Goal: Information Seeking & Learning: Learn about a topic

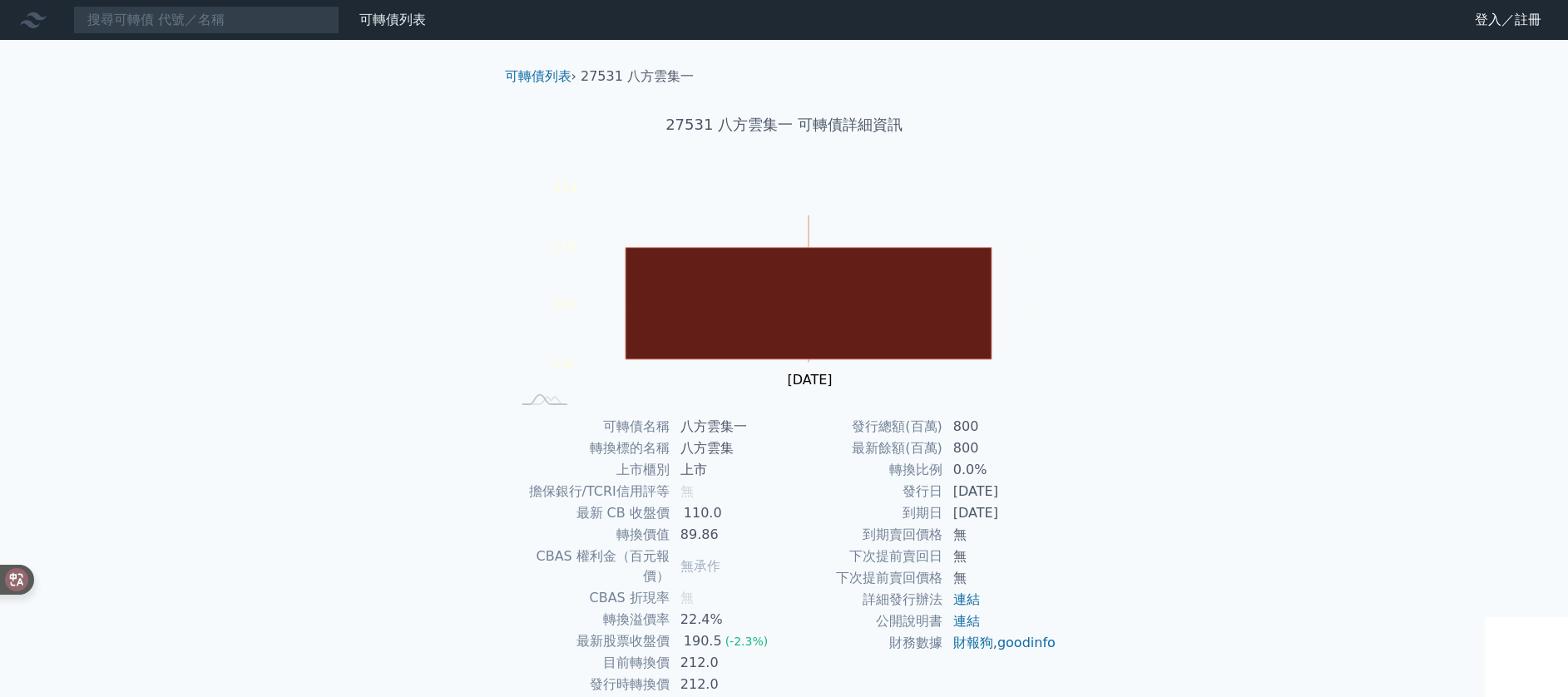
click at [701, 652] on td "212.0" at bounding box center [728, 663] width 114 height 22
copy td "212.0"
click at [1133, 384] on div "可轉債列表 財務數據 可轉債列表 財務數據 登入／註冊 登入／註冊 可轉債列表 › 27531 八方雲集一 27531 八方雲集一 可轉債詳細資訊 Zoom …" at bounding box center [784, 395] width 1568 height 790
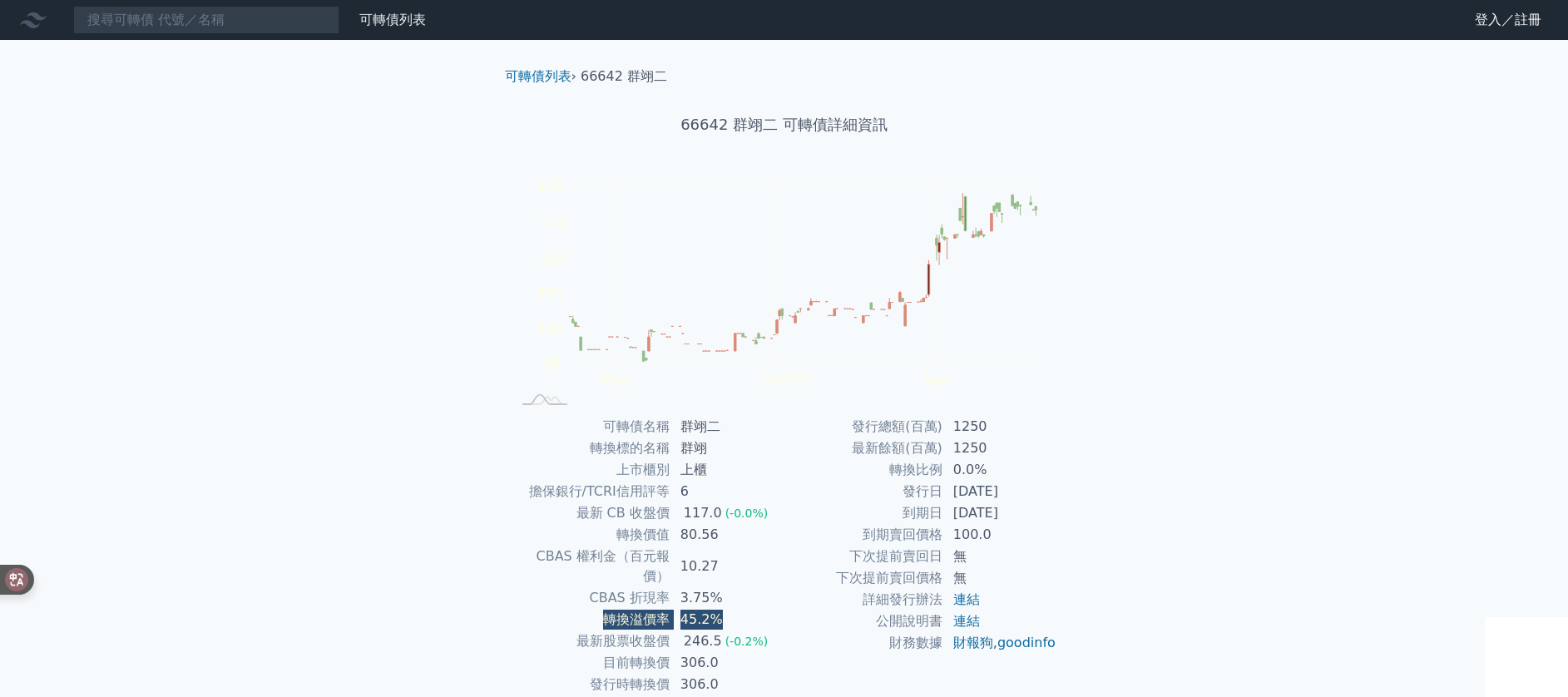
drag, startPoint x: 744, startPoint y: 606, endPoint x: 601, endPoint y: 598, distance: 143.2
click at [601, 609] on tr "轉換溢價率 45.2%" at bounding box center [648, 620] width 273 height 22
click at [600, 609] on td "轉換溢價率" at bounding box center [591, 620] width 159 height 22
drag, startPoint x: 590, startPoint y: 600, endPoint x: 742, endPoint y: 605, distance: 152.1
click at [742, 609] on tr "轉換溢價率 45.2%" at bounding box center [648, 620] width 273 height 22
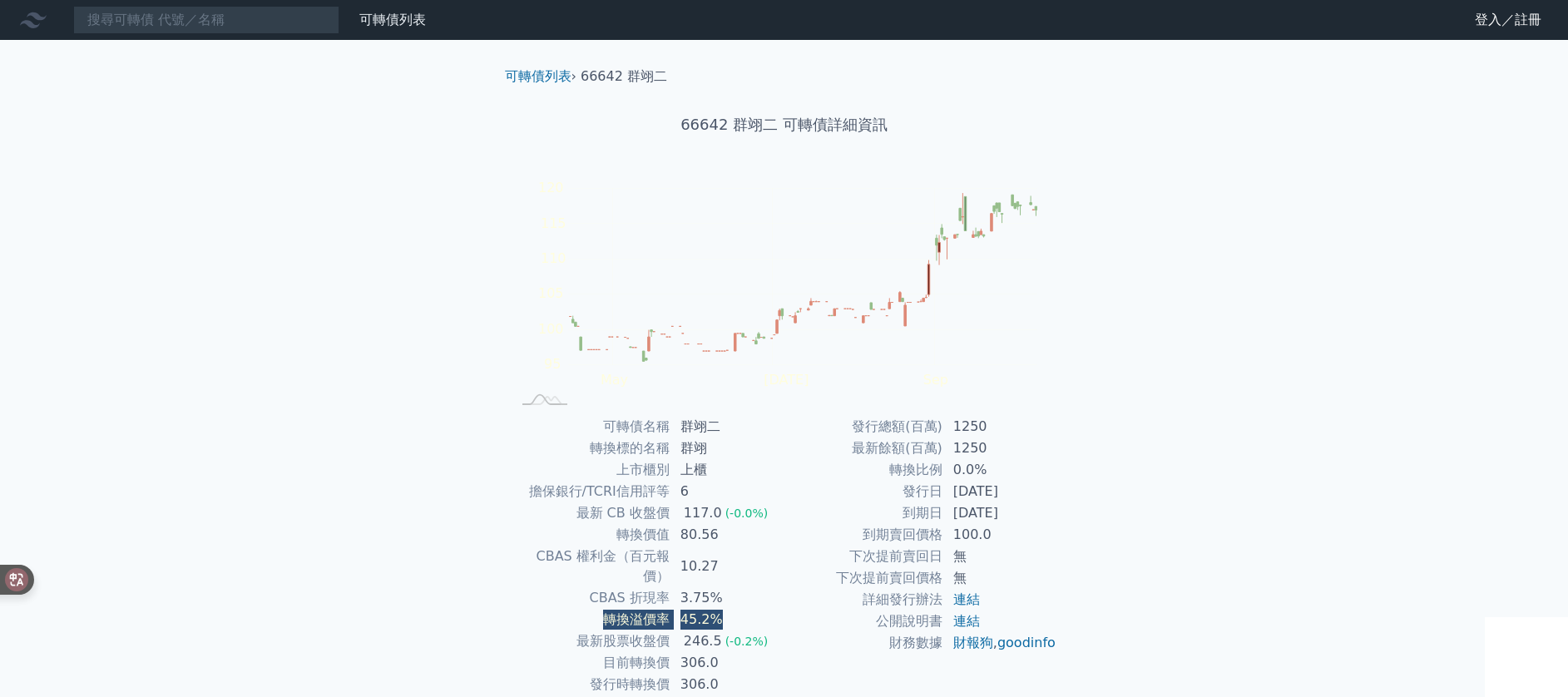
click at [742, 609] on td "45.2%" at bounding box center [728, 620] width 114 height 22
drag, startPoint x: 755, startPoint y: 594, endPoint x: 572, endPoint y: 589, distance: 183.1
click at [572, 609] on tr "轉換溢價率 45.2%" at bounding box center [648, 620] width 273 height 22
click at [572, 609] on td "轉換溢價率" at bounding box center [591, 620] width 159 height 22
drag, startPoint x: 594, startPoint y: 580, endPoint x: 727, endPoint y: 585, distance: 133.1
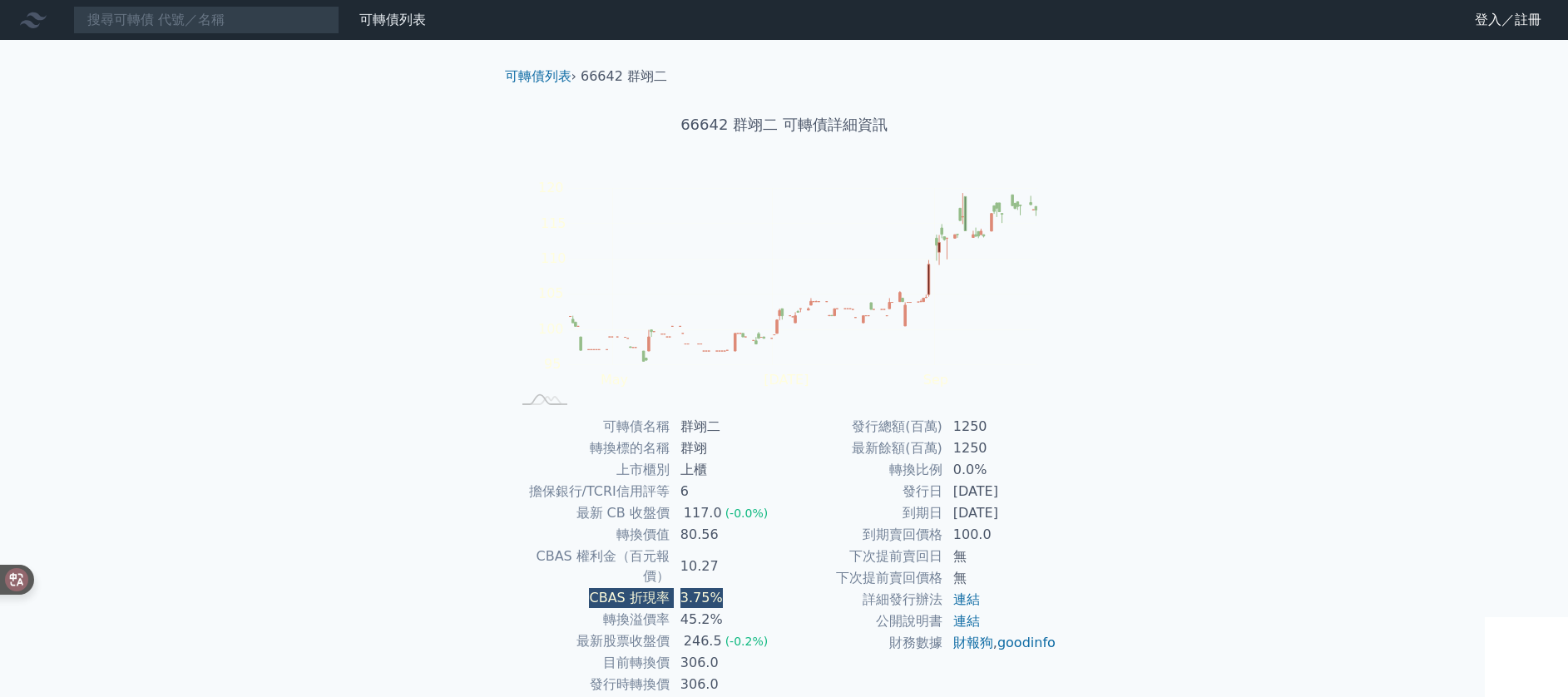
click at [727, 587] on tr "CBAS 折現率 3.75%" at bounding box center [648, 598] width 273 height 22
click at [727, 587] on td "3.75%" at bounding box center [728, 598] width 114 height 22
drag, startPoint x: 760, startPoint y: 581, endPoint x: 560, endPoint y: 582, distance: 200.0
click at [560, 587] on tr "CBAS 折現率 3.75%" at bounding box center [648, 598] width 273 height 22
click at [560, 587] on td "CBAS 折現率" at bounding box center [591, 598] width 159 height 22
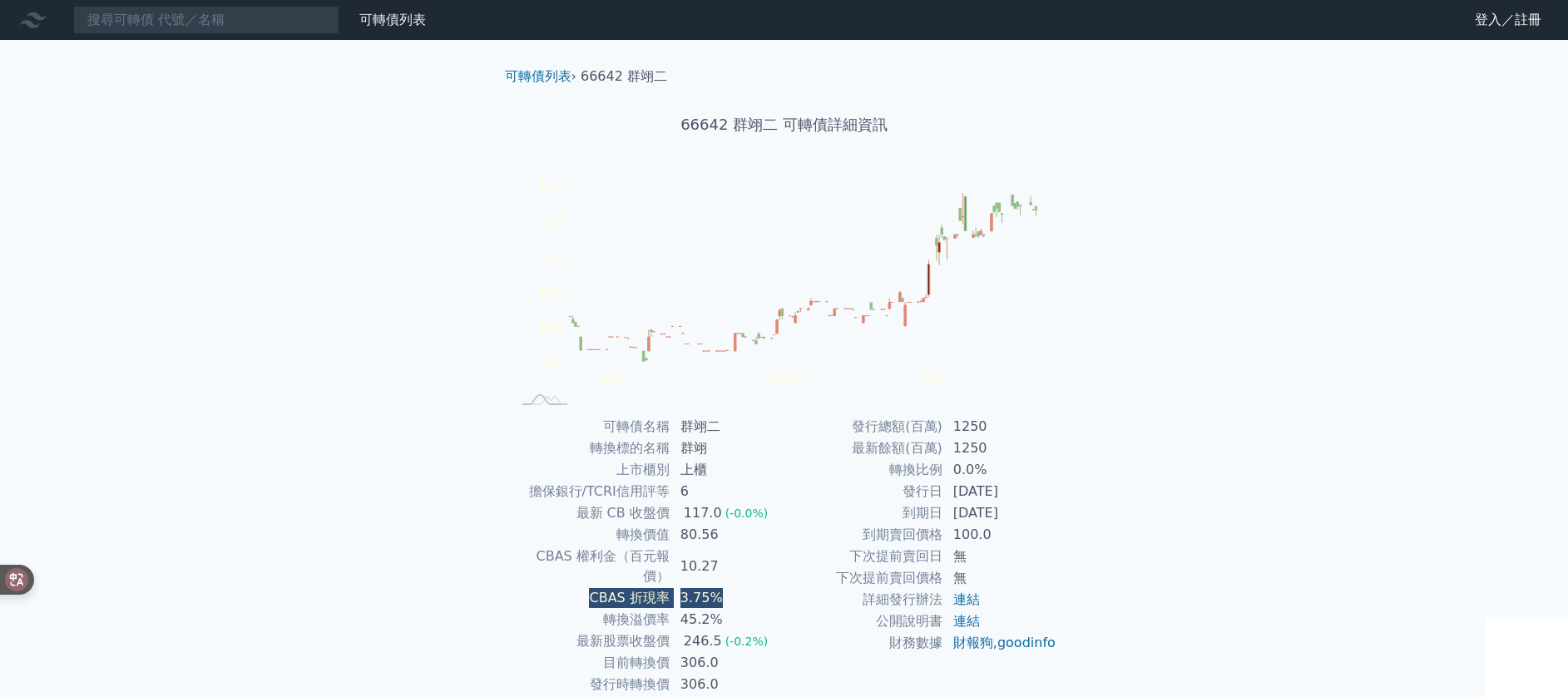
drag, startPoint x: 560, startPoint y: 582, endPoint x: 737, endPoint y: 586, distance: 177.0
click at [737, 587] on tr "CBAS 折現率 3.75%" at bounding box center [648, 598] width 273 height 22
click at [737, 587] on td "3.75%" at bounding box center [728, 598] width 114 height 22
drag, startPoint x: 737, startPoint y: 586, endPoint x: 533, endPoint y: 578, distance: 204.2
click at [533, 587] on tr "CBAS 折現率 3.75%" at bounding box center [648, 598] width 273 height 22
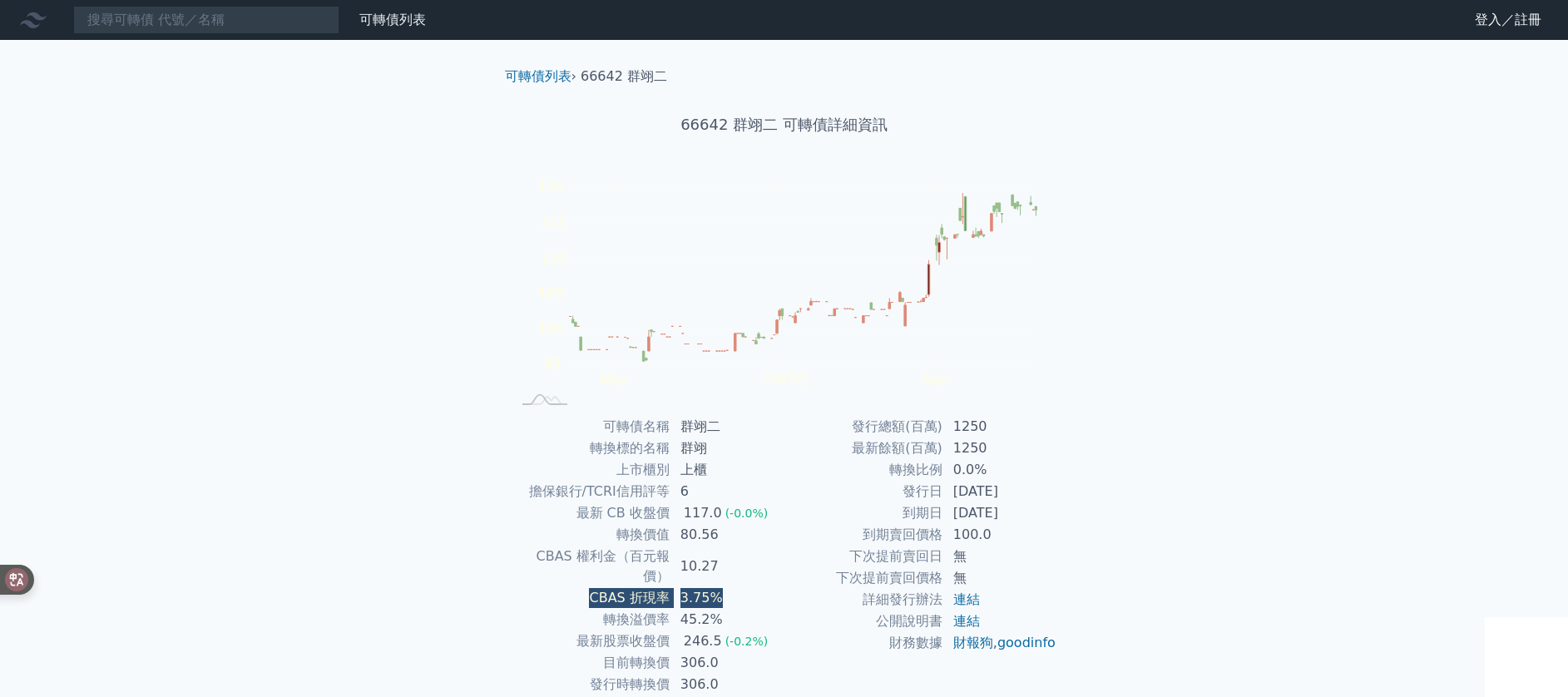
click at [533, 587] on td "CBAS 折現率" at bounding box center [591, 598] width 159 height 22
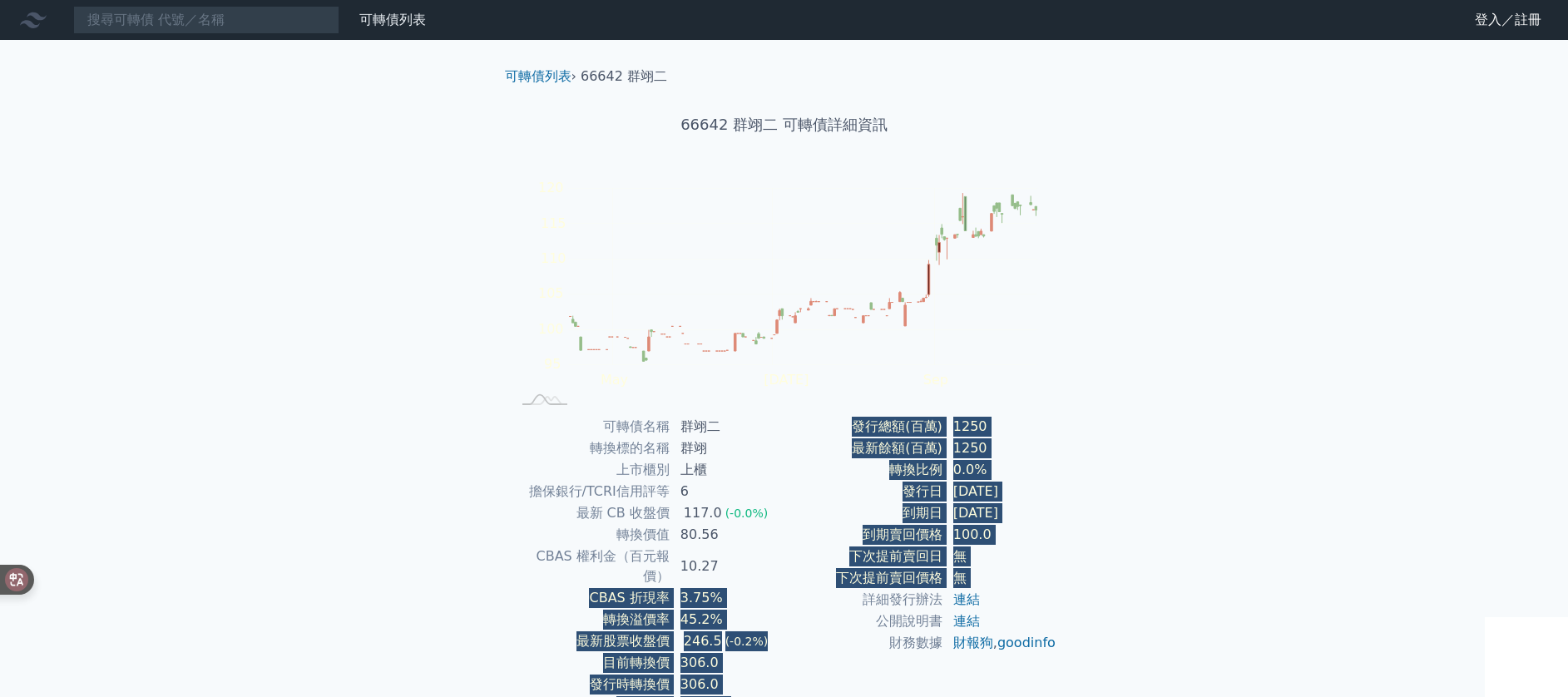
drag, startPoint x: 533, startPoint y: 578, endPoint x: 789, endPoint y: 590, distance: 256.3
click at [789, 590] on div "可轉債名稱 群翊二 轉換標的名稱 群翊 上市櫃別 上櫃 擔保銀行/TCRI信用評等 6 最新 CB 收盤價 117.0 (-0.0%) 轉換價值 80.56 …" at bounding box center [784, 566] width 586 height 301
click at [780, 587] on td "3.75%" at bounding box center [728, 598] width 114 height 22
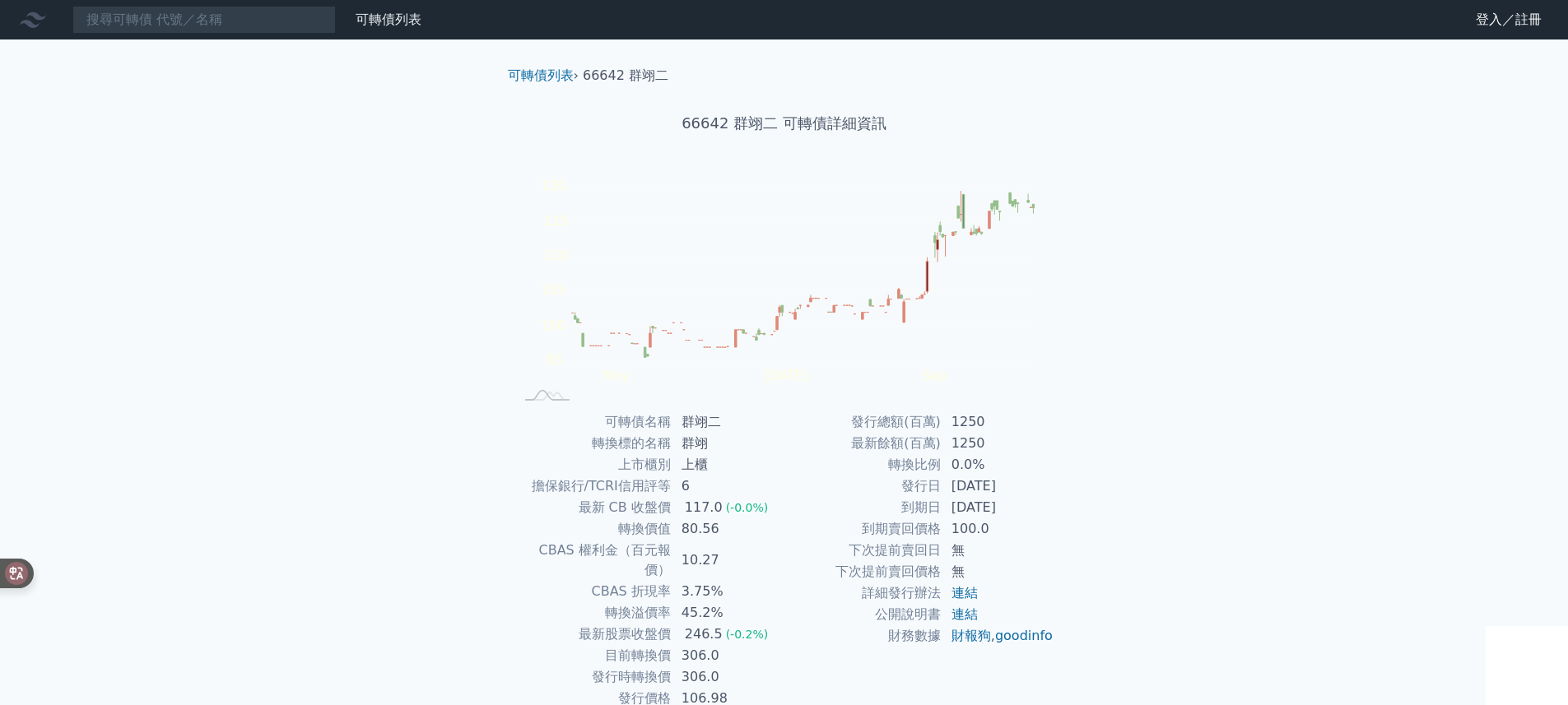
click at [286, 32] on nav "可轉債列表 財務數據 可轉債列表 財務數據 登入／註冊 登入／註冊" at bounding box center [784, 19] width 1568 height 39
click at [286, 30] on input at bounding box center [203, 20] width 263 height 28
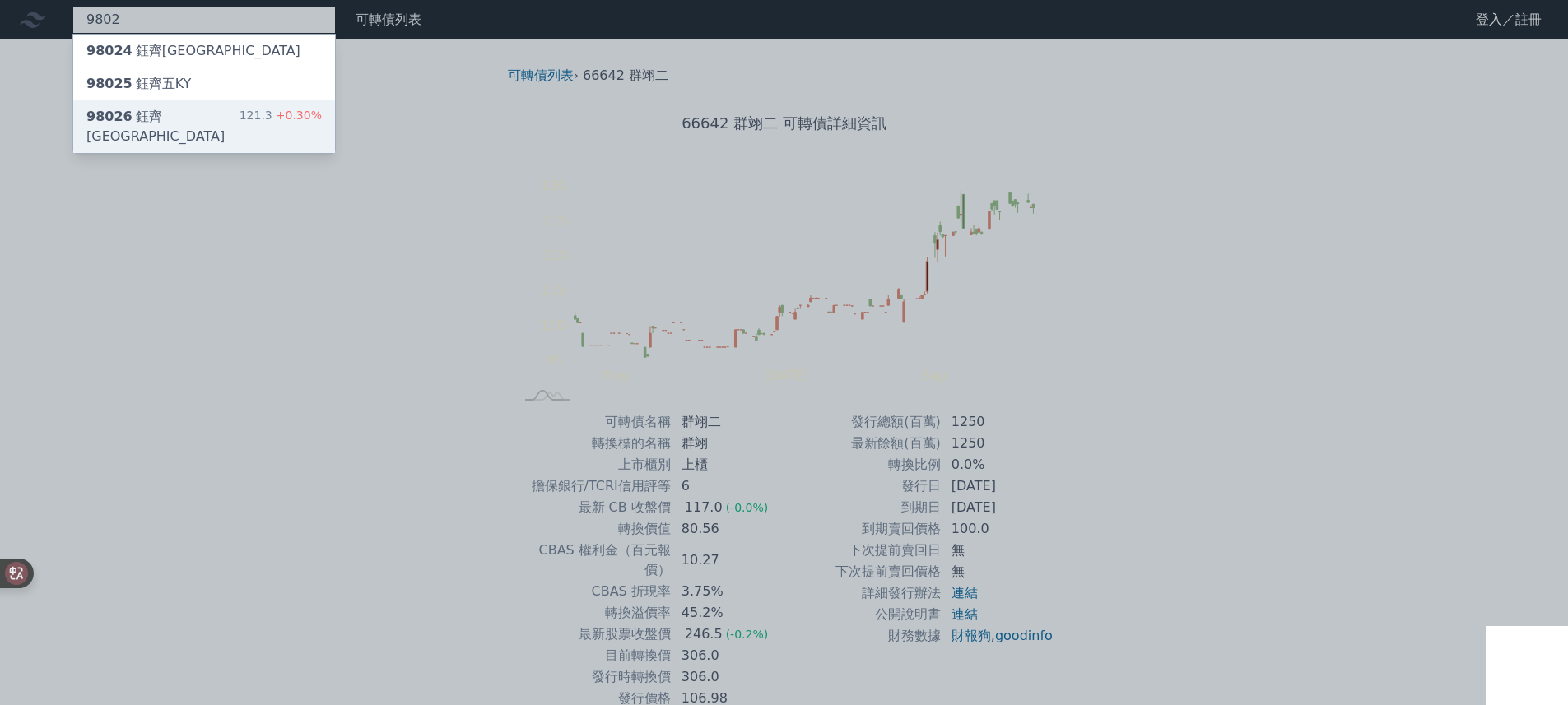
type input "9802"
click at [325, 117] on div "98026 鈺[GEOGRAPHIC_DATA] 121.3 +0.30%" at bounding box center [203, 127] width 261 height 53
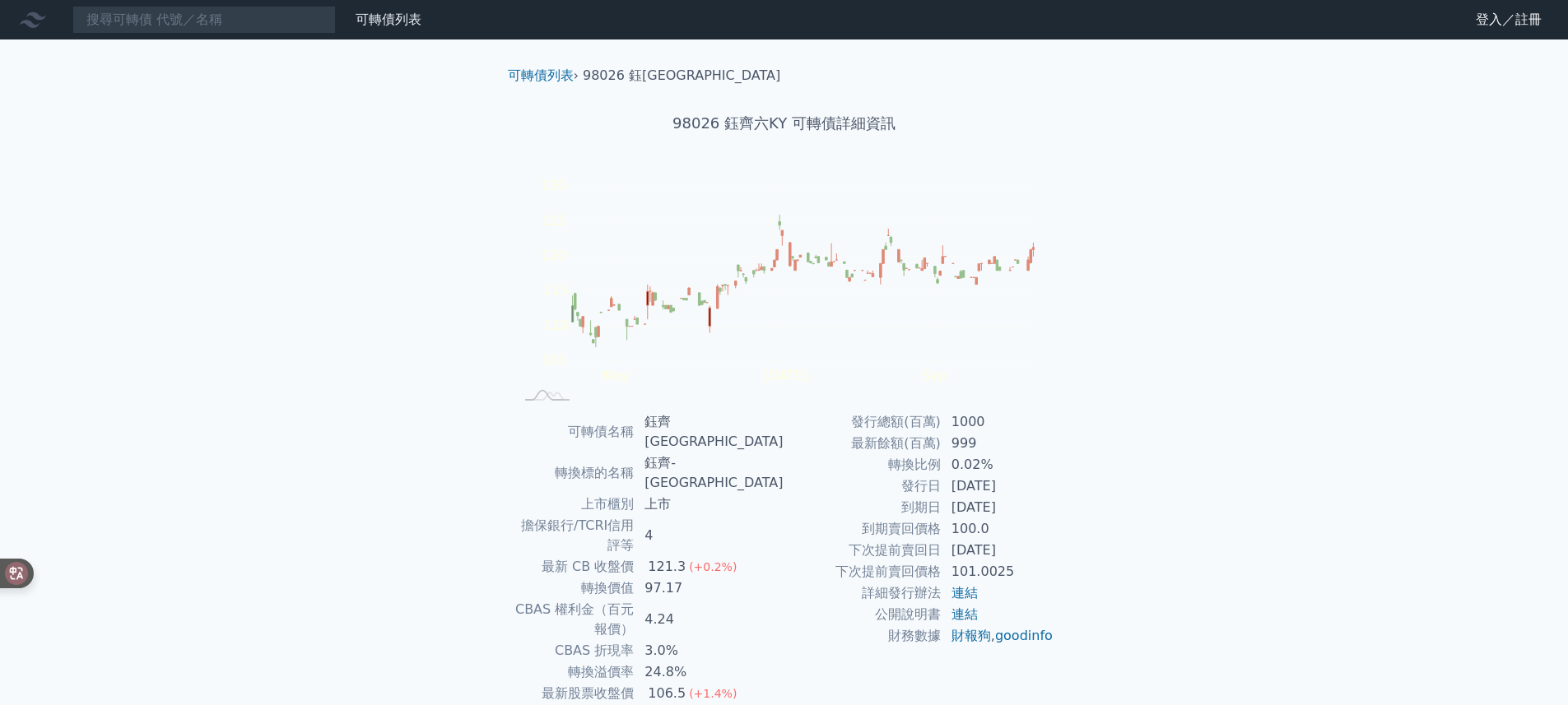
drag, startPoint x: 1025, startPoint y: 545, endPoint x: 949, endPoint y: 560, distance: 77.5
click at [949, 560] on tbody "發行總額(百萬) 1000 最新餘額(百萬) 999 轉換比例 0.02% 發行日 [DATE] 到期日 [DATE] 到期賣回價格 100.0 下次提前賣回…" at bounding box center [919, 529] width 270 height 235
click at [955, 517] on td "[DATE]" at bounding box center [998, 507] width 113 height 22
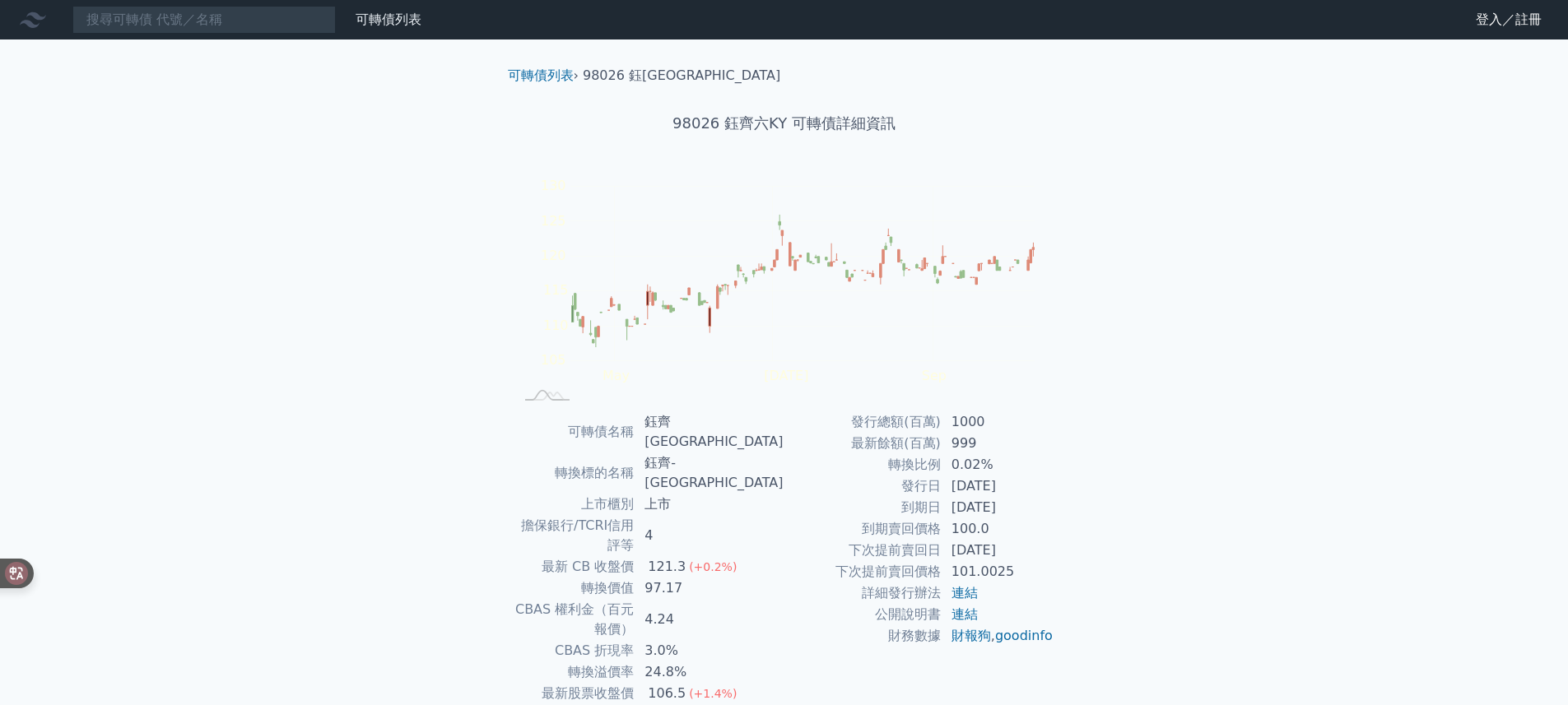
click at [1035, 559] on td "[DATE]" at bounding box center [998, 550] width 113 height 22
drag, startPoint x: 1034, startPoint y: 580, endPoint x: 798, endPoint y: 569, distance: 236.3
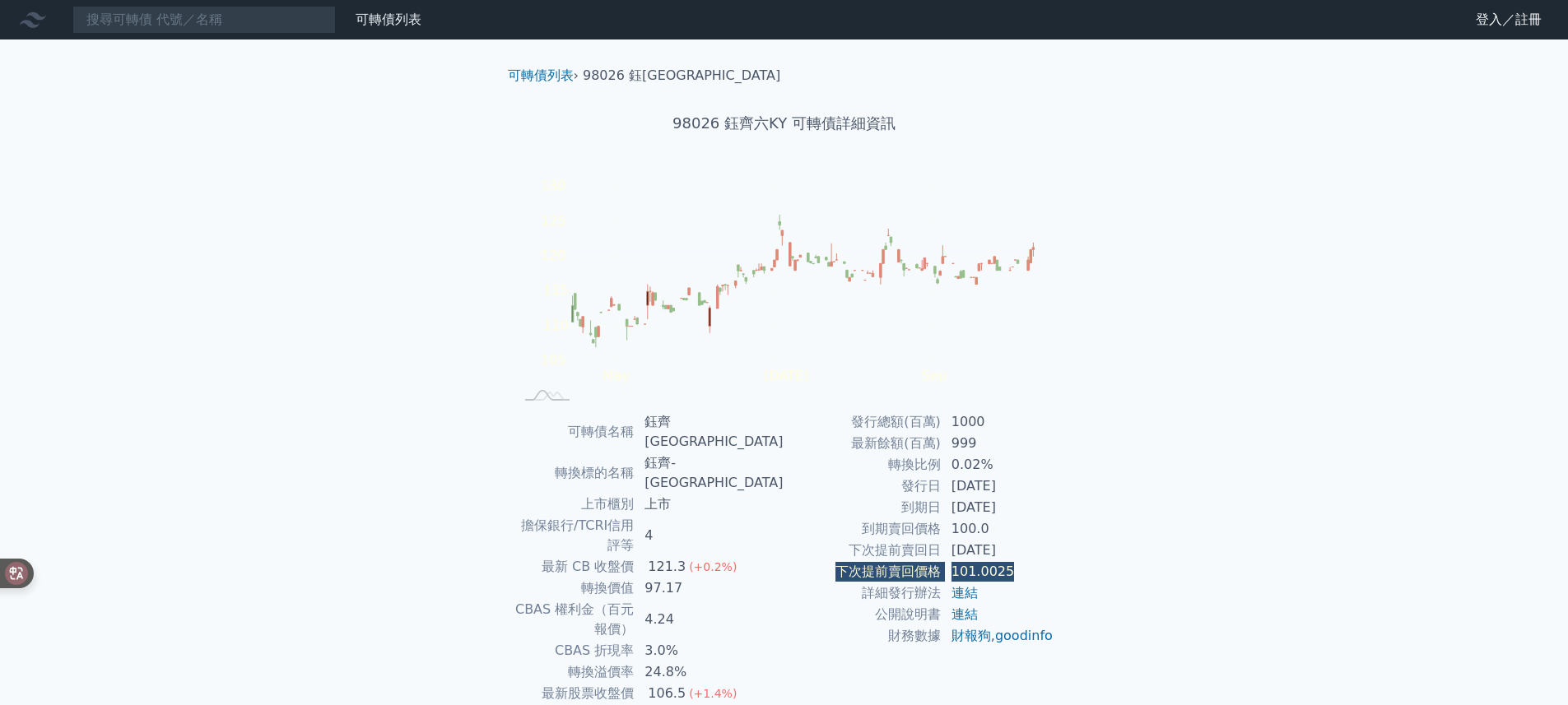
click at [798, 569] on tr "下次提前賣回價格 101.0025" at bounding box center [919, 571] width 270 height 22
click at [1099, 557] on div "可轉債列表 › 98026 鈺齊[GEOGRAPHIC_DATA] 98026 鈺齊六KY 可轉債詳細資訊 Zoom Out 105 95 100 105 1…" at bounding box center [784, 439] width 632 height 801
click at [695, 662] on td "24.8%" at bounding box center [709, 672] width 149 height 22
